Goal: Information Seeking & Learning: Learn about a topic

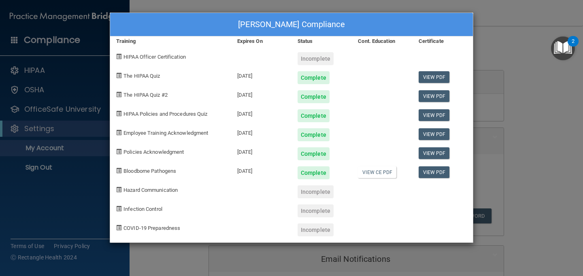
click at [496, 187] on div "[PERSON_NAME] Compliance Training Expires On Status Cont. Education Certificate…" at bounding box center [291, 138] width 583 height 276
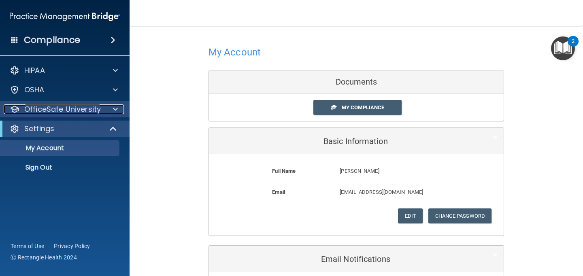
click at [68, 108] on p "OfficeSafe University" at bounding box center [62, 109] width 77 height 10
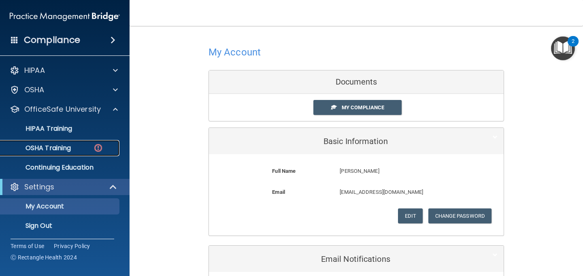
click at [65, 146] on p "OSHA Training" at bounding box center [38, 148] width 66 height 8
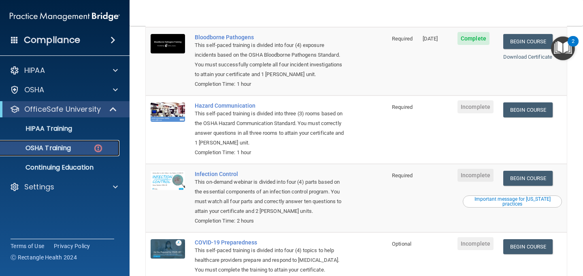
scroll to position [106, 0]
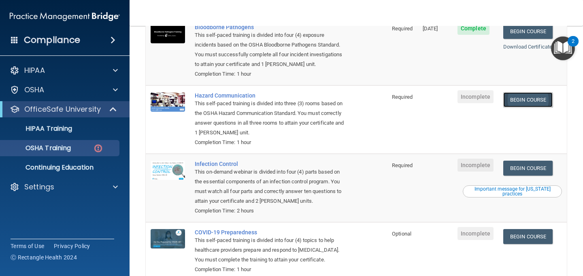
click at [526, 96] on link "Begin Course" at bounding box center [527, 99] width 49 height 15
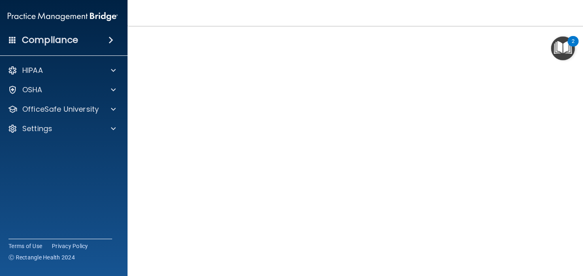
scroll to position [28, 0]
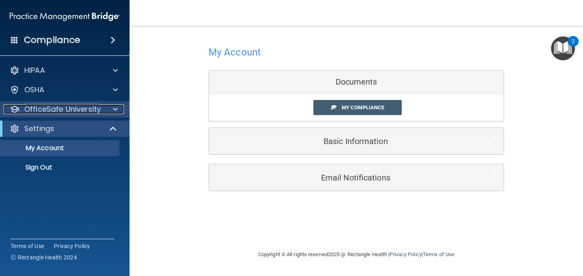
click at [44, 110] on p "OfficeSafe University" at bounding box center [62, 109] width 77 height 10
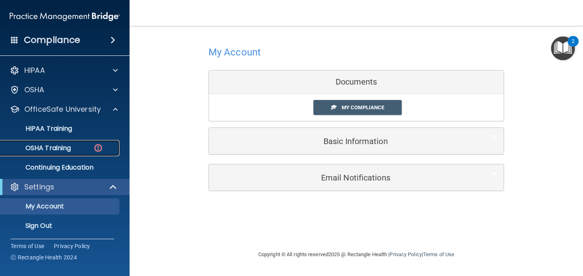
click at [54, 145] on p "OSHA Training" at bounding box center [38, 148] width 66 height 8
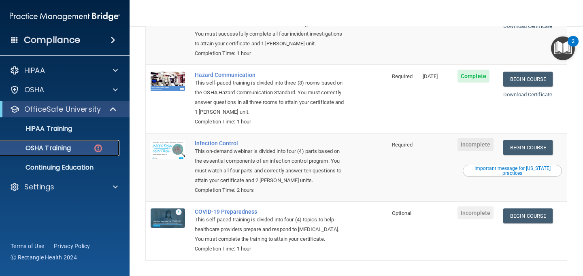
scroll to position [144, 0]
